Goal: Information Seeking & Learning: Compare options

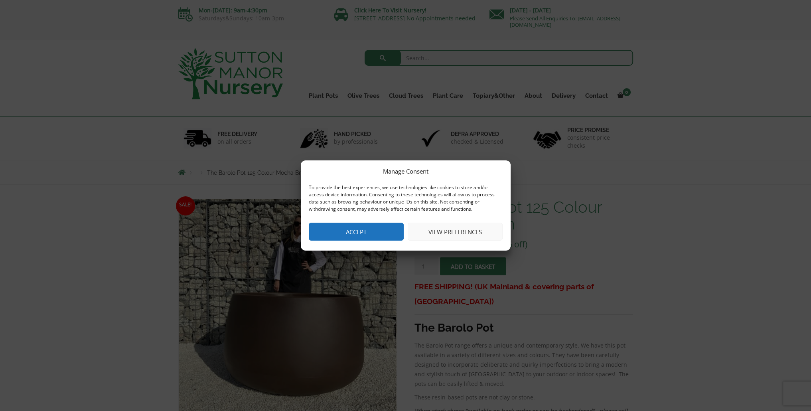
click at [365, 229] on button "Accept" at bounding box center [356, 232] width 95 height 18
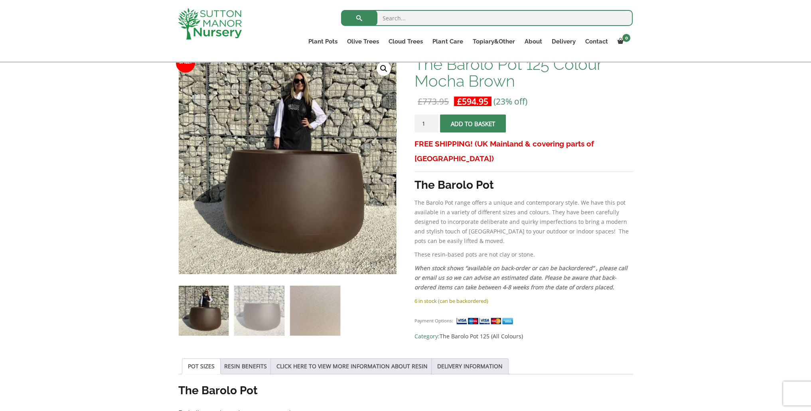
scroll to position [80, 0]
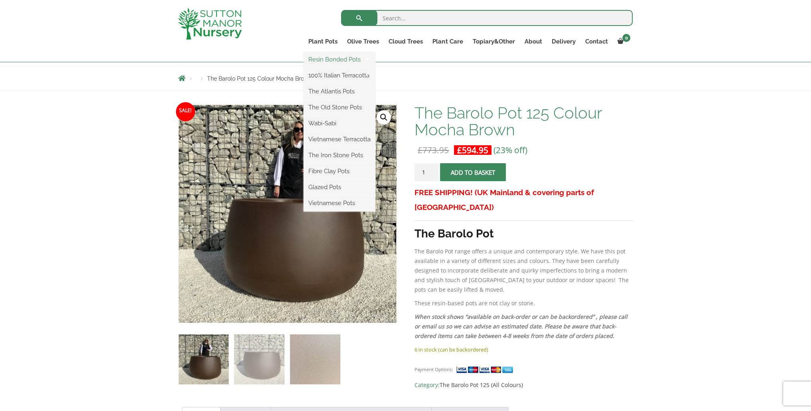
click at [333, 57] on link "Resin Bonded Pots" at bounding box center [340, 59] width 72 height 12
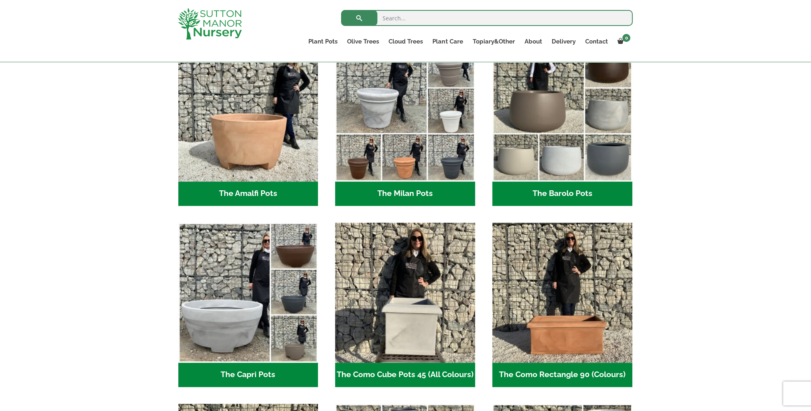
scroll to position [160, 0]
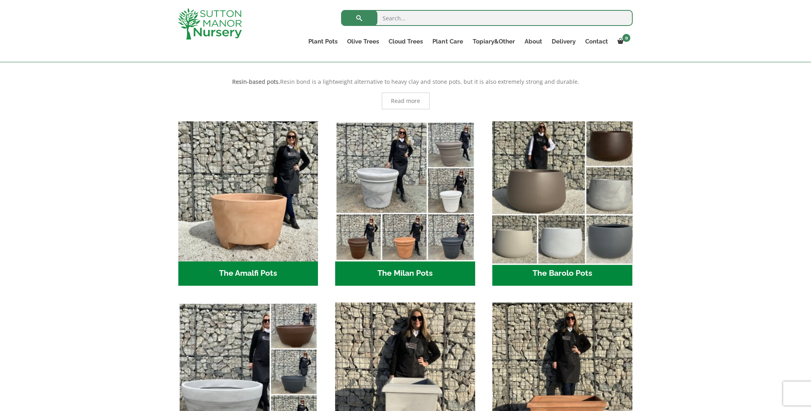
click at [541, 174] on img "Visit product category The Barolo Pots" at bounding box center [562, 191] width 147 height 147
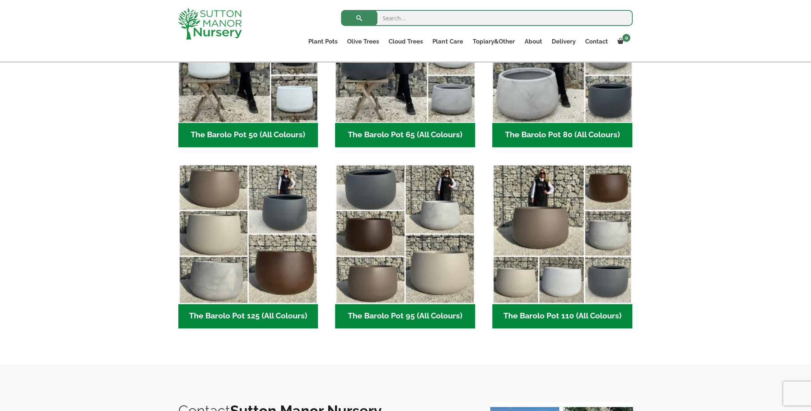
scroll to position [279, 0]
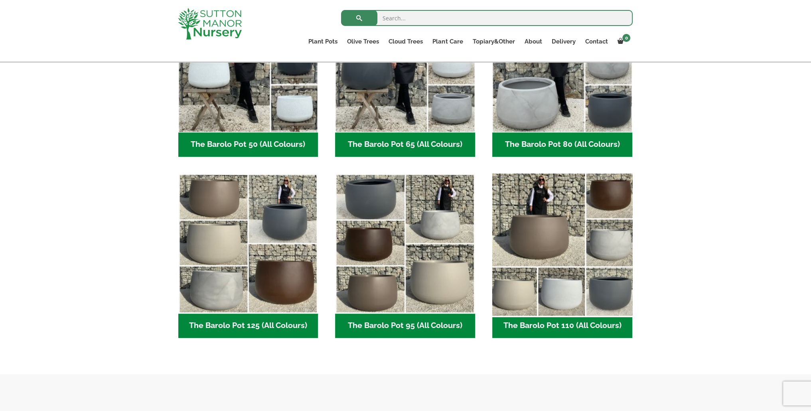
click at [529, 221] on img "Visit product category The Barolo Pot 110 (All Colours)" at bounding box center [562, 243] width 147 height 147
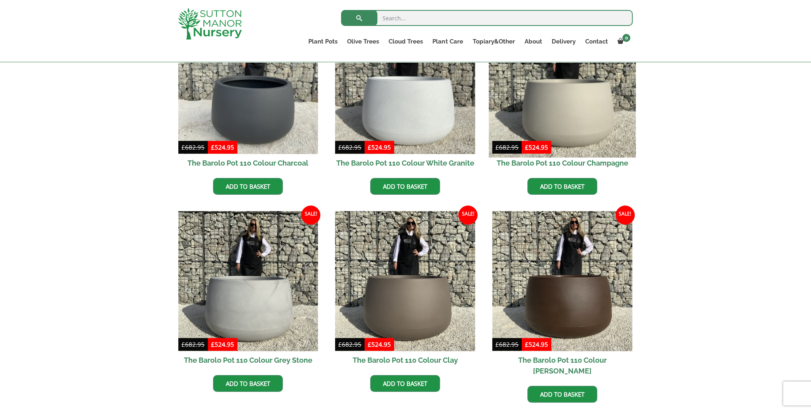
scroll to position [319, 0]
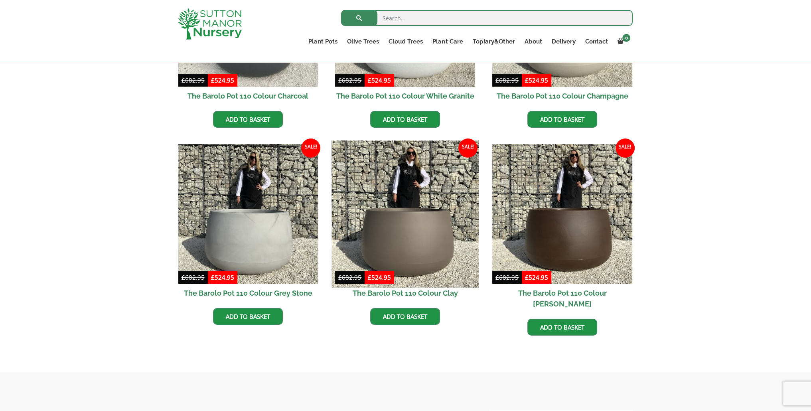
click at [396, 231] on img at bounding box center [405, 214] width 147 height 147
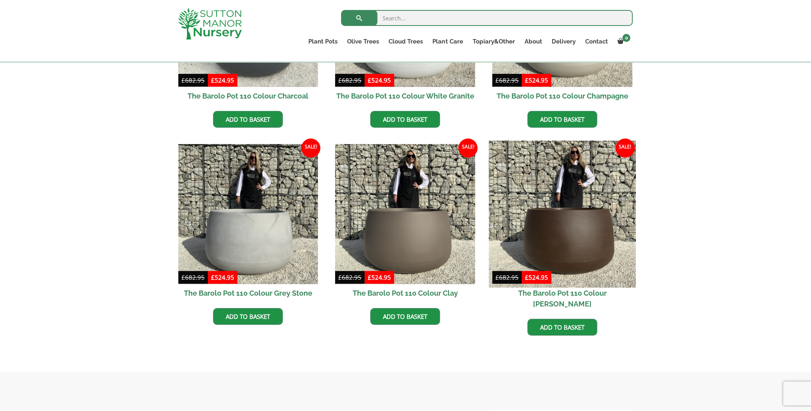
click at [570, 228] on img at bounding box center [562, 214] width 147 height 147
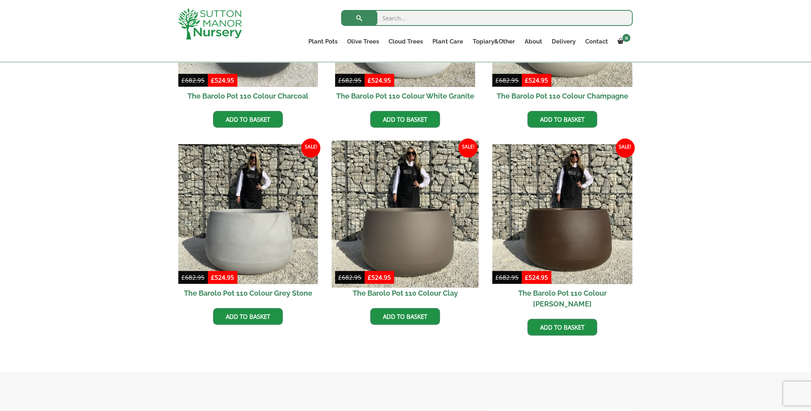
click at [419, 238] on img at bounding box center [405, 214] width 147 height 147
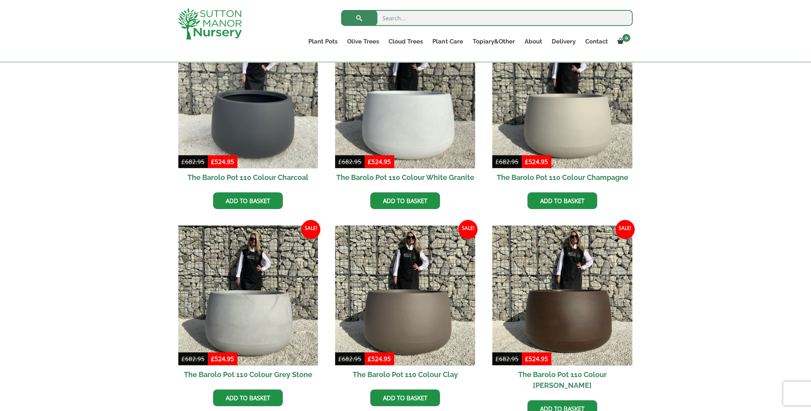
scroll to position [239, 0]
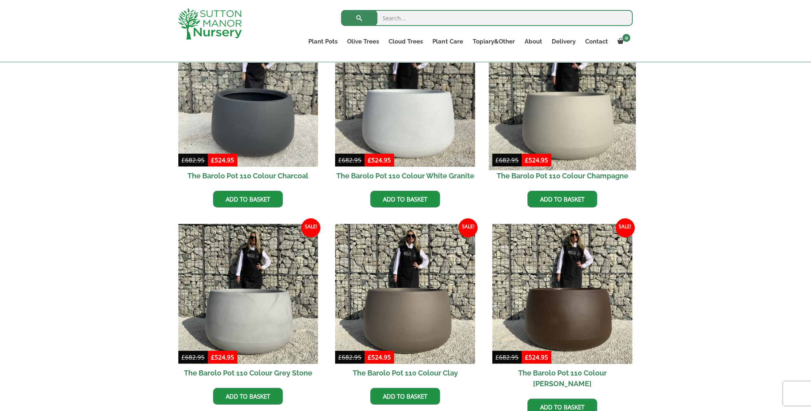
click at [564, 111] on img at bounding box center [562, 96] width 147 height 147
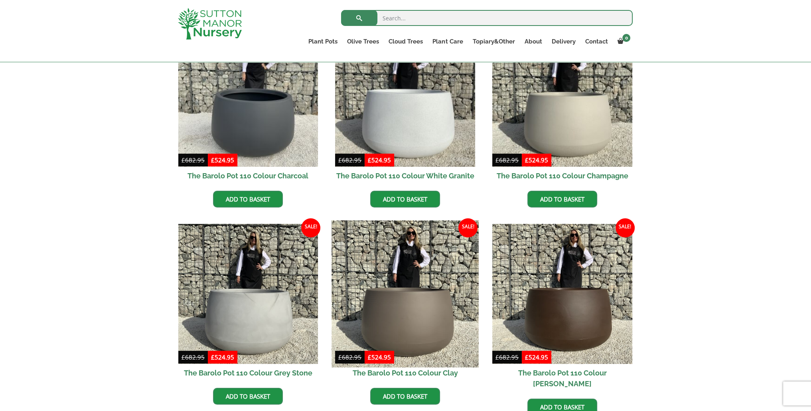
click at [404, 321] on img at bounding box center [405, 294] width 147 height 147
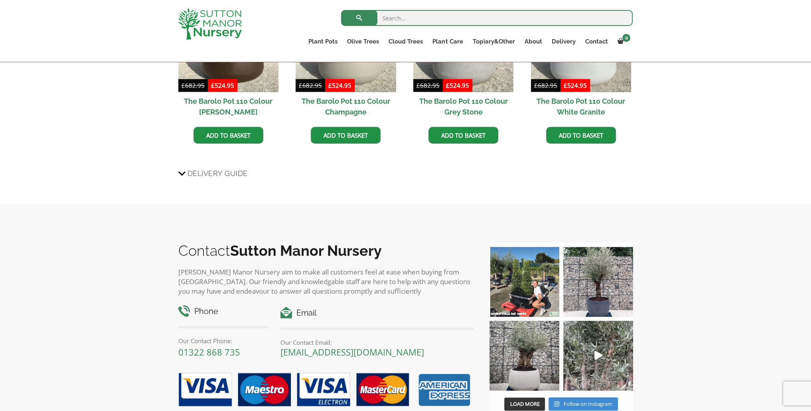
scroll to position [838, 0]
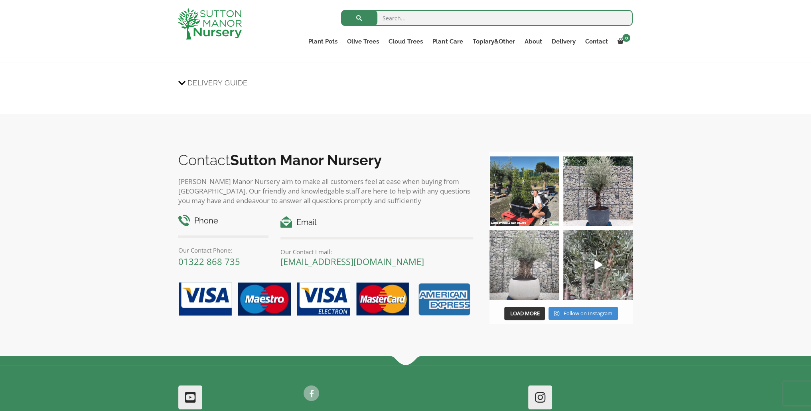
click at [529, 283] on img at bounding box center [524, 265] width 70 height 70
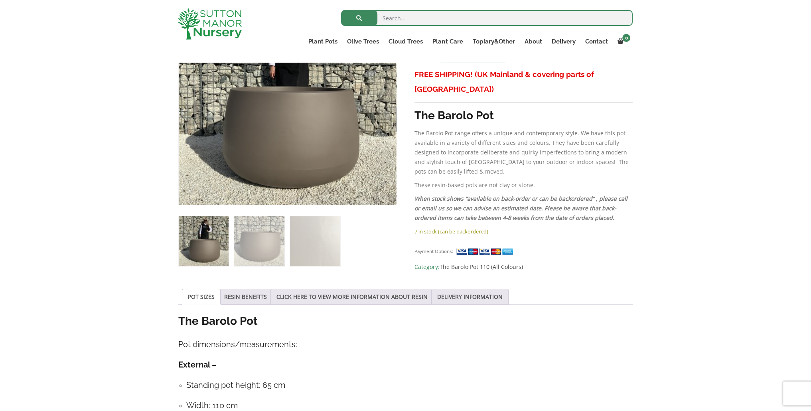
scroll to position [199, 0]
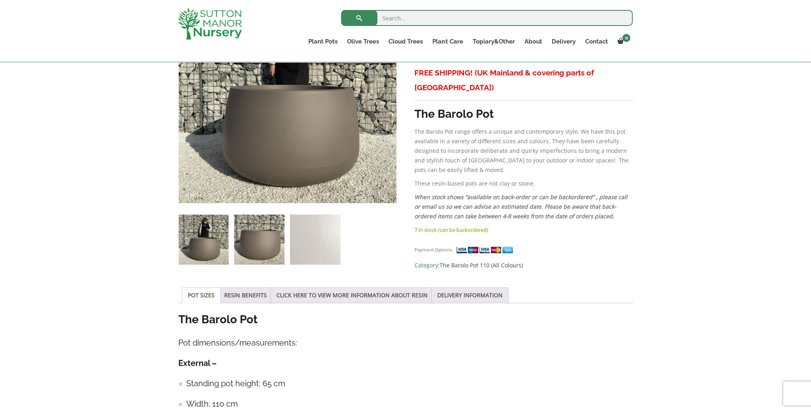
click at [253, 242] on img at bounding box center [259, 240] width 50 height 50
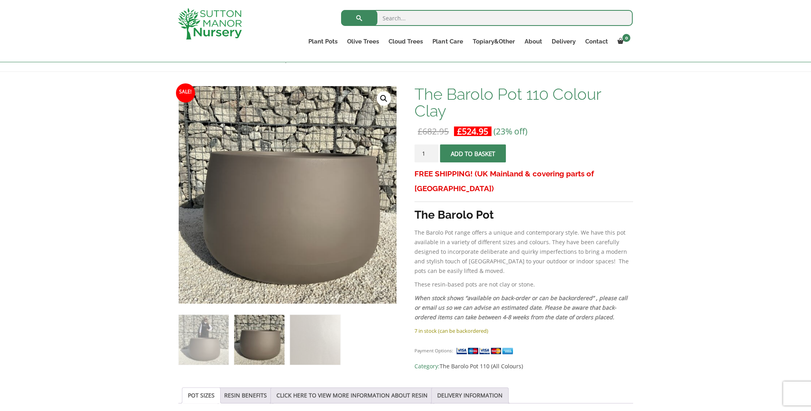
scroll to position [80, 0]
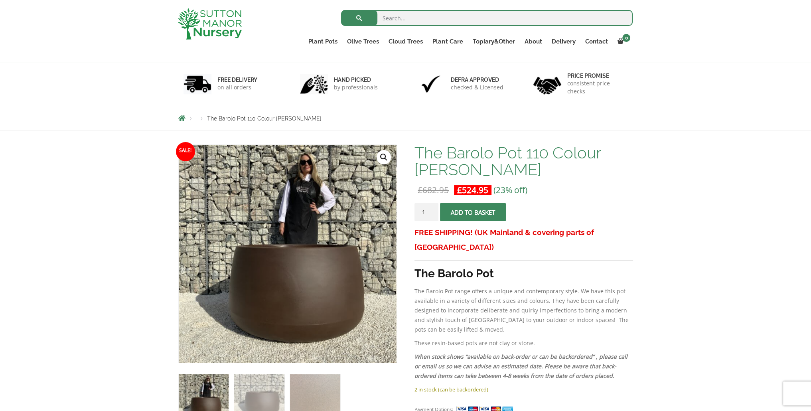
scroll to position [80, 0]
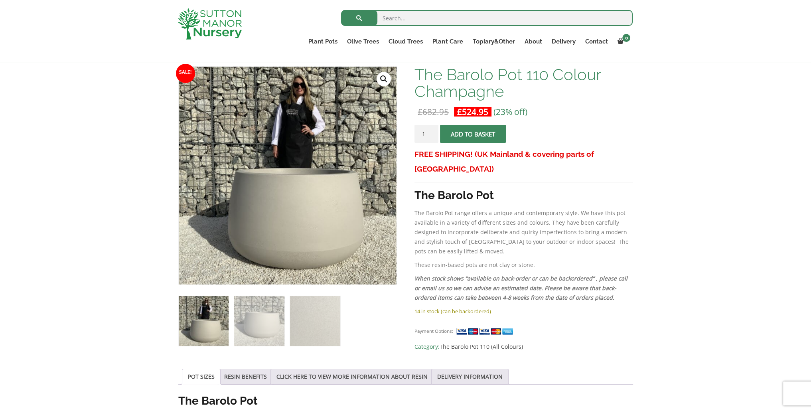
scroll to position [120, 0]
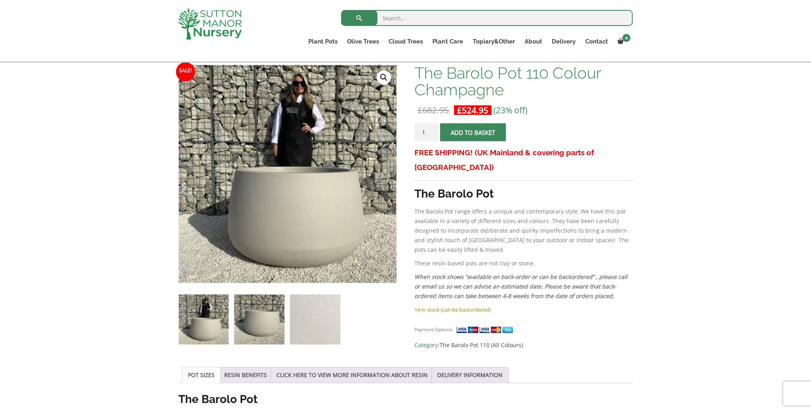
click at [259, 322] on img at bounding box center [259, 319] width 50 height 50
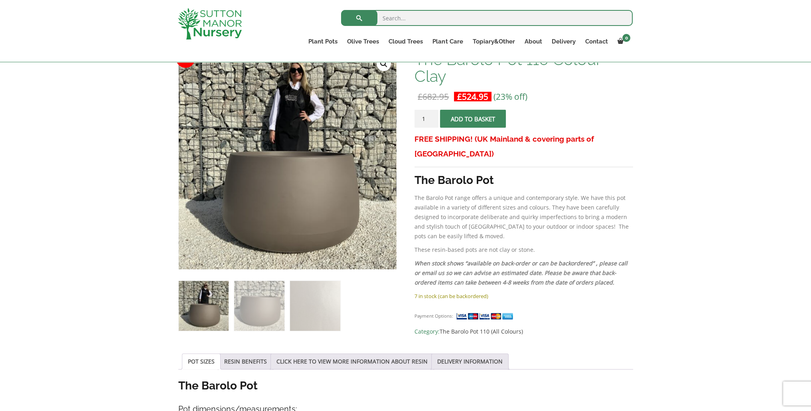
scroll to position [120, 0]
